Goal: Transaction & Acquisition: Purchase product/service

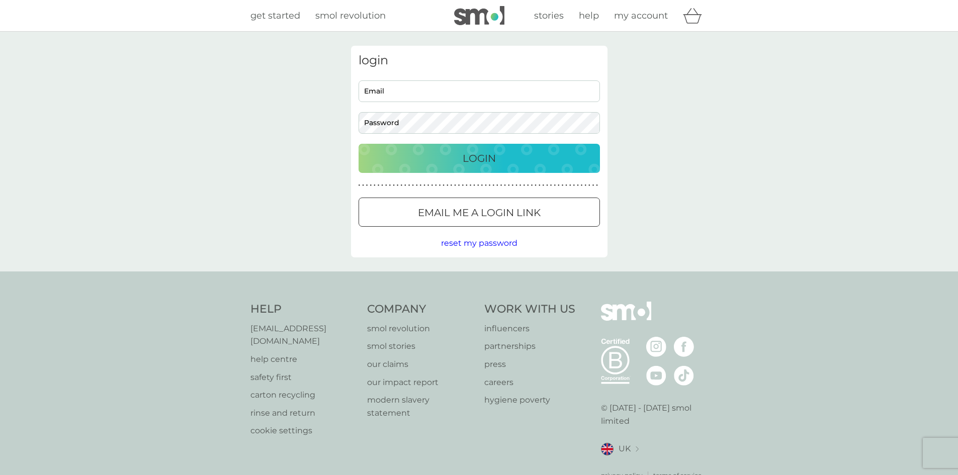
type input "adrienn@smolproducts.com"
click at [566, 169] on button "Login" at bounding box center [478, 158] width 241 height 29
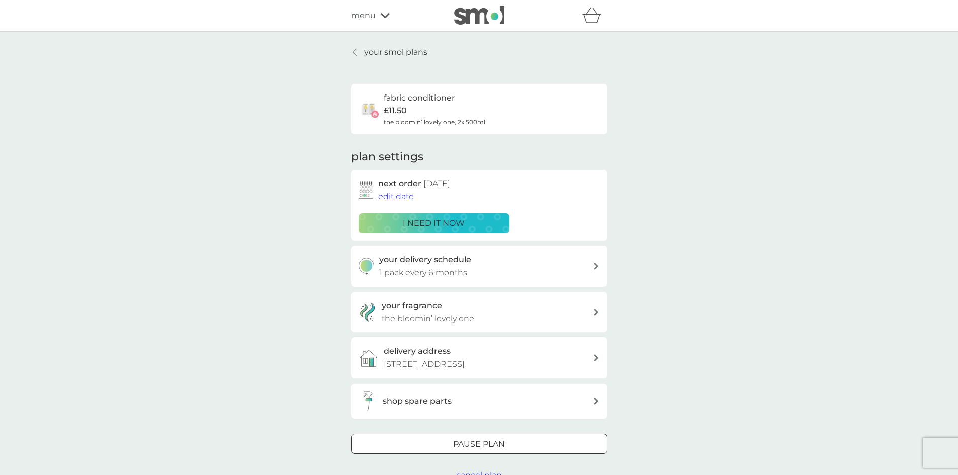
click at [407, 51] on p "your smol plans" at bounding box center [395, 52] width 63 height 13
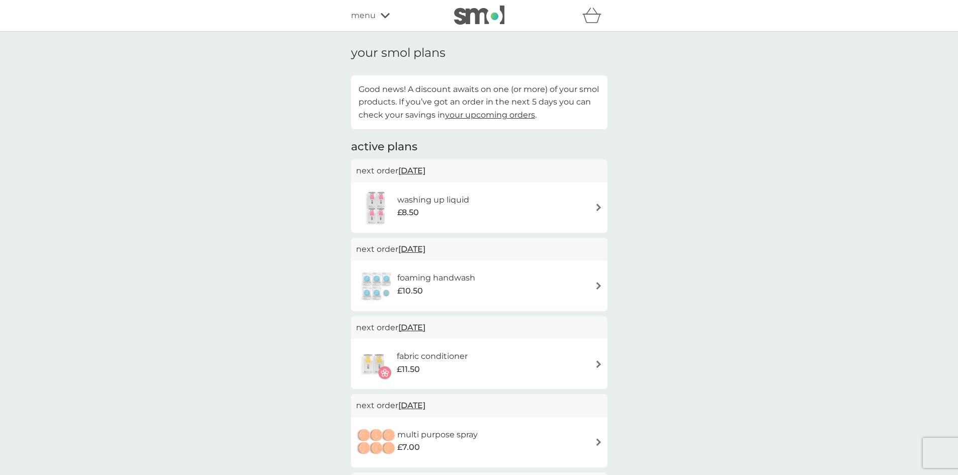
click at [366, 11] on span "menu" at bounding box center [363, 15] width 25 height 13
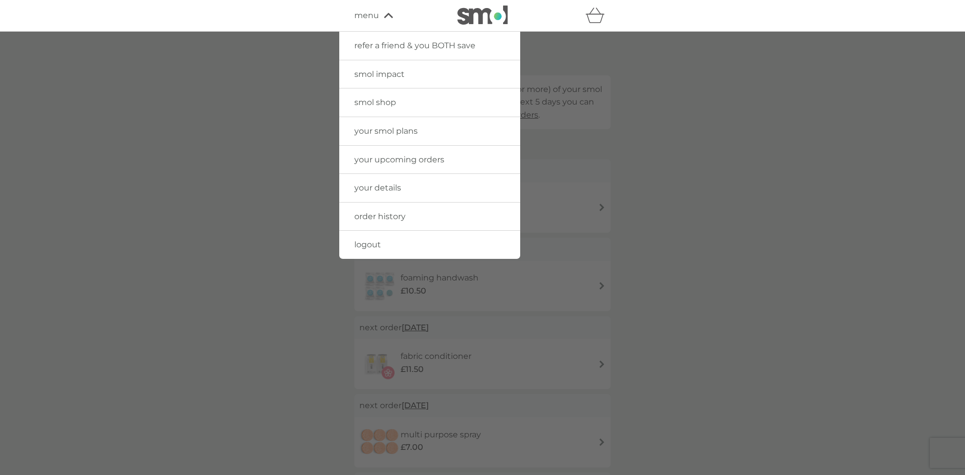
click at [424, 106] on link "smol shop" at bounding box center [429, 102] width 181 height 28
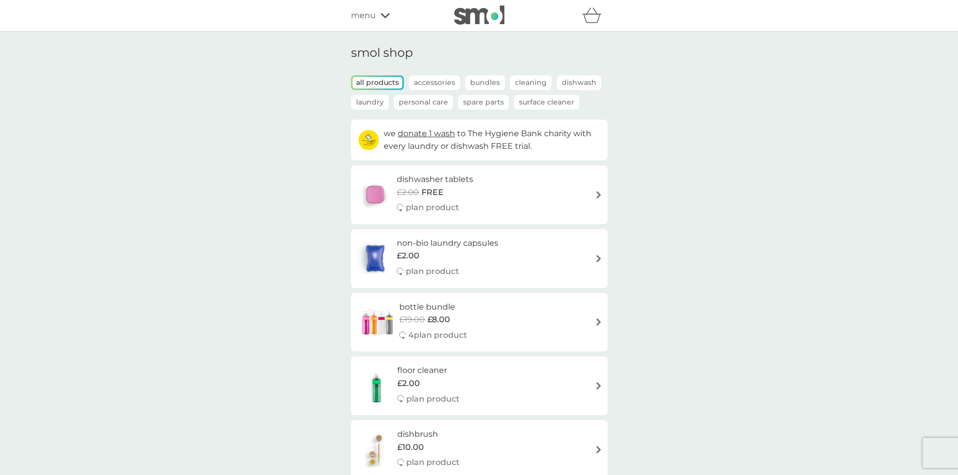
click at [489, 106] on p "Spare Parts" at bounding box center [483, 102] width 51 height 15
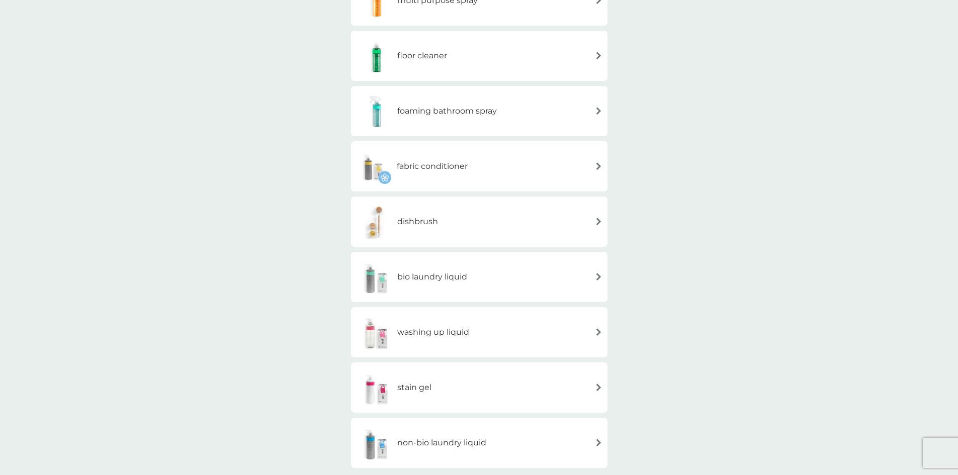
scroll to position [201, 0]
click at [537, 220] on div "dishbrush" at bounding box center [479, 220] width 246 height 35
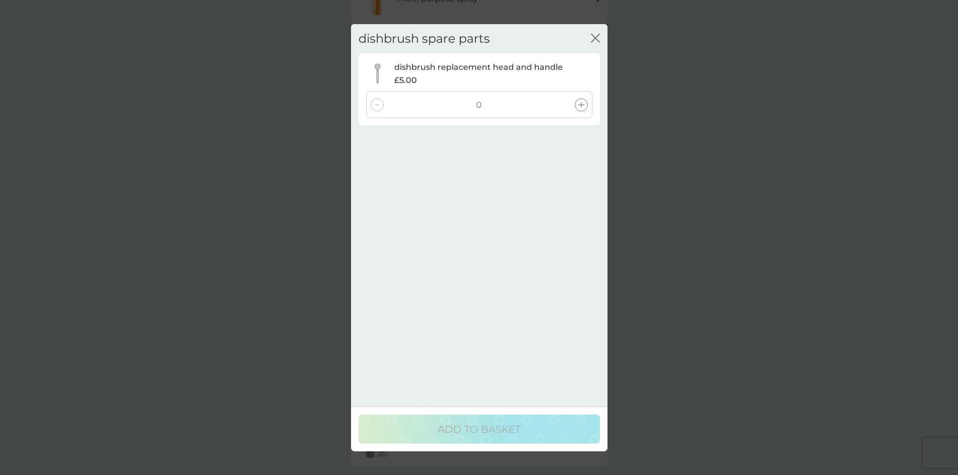
click at [593, 42] on icon "close" at bounding box center [595, 37] width 9 height 9
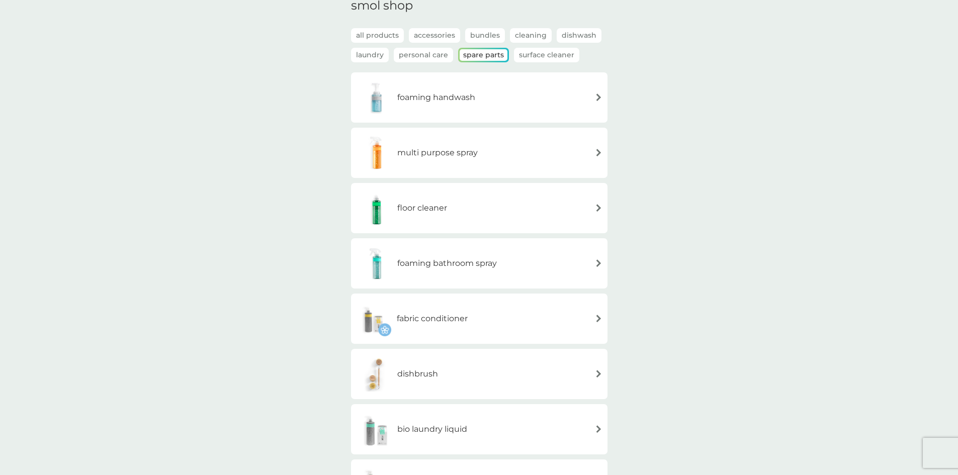
scroll to position [45, 0]
click at [522, 374] on div "dishbrush" at bounding box center [479, 376] width 246 height 35
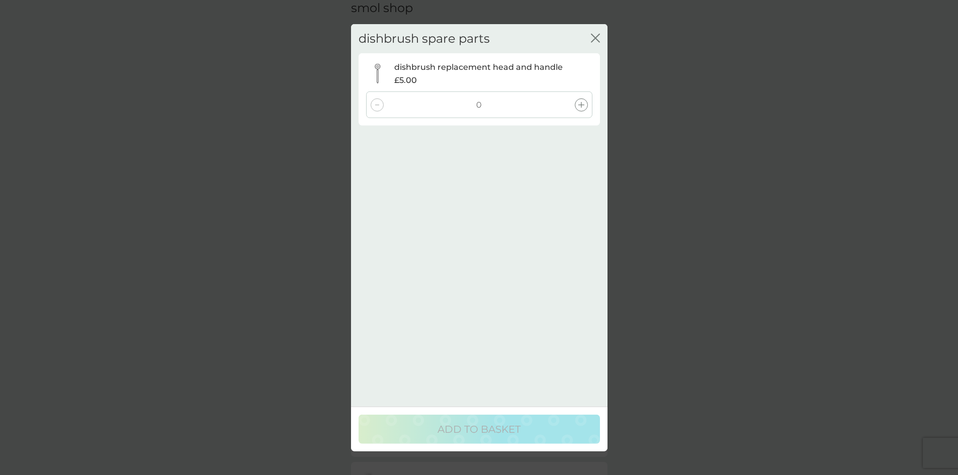
click at [580, 108] on icon at bounding box center [581, 105] width 6 height 6
